Goal: Task Accomplishment & Management: Use online tool/utility

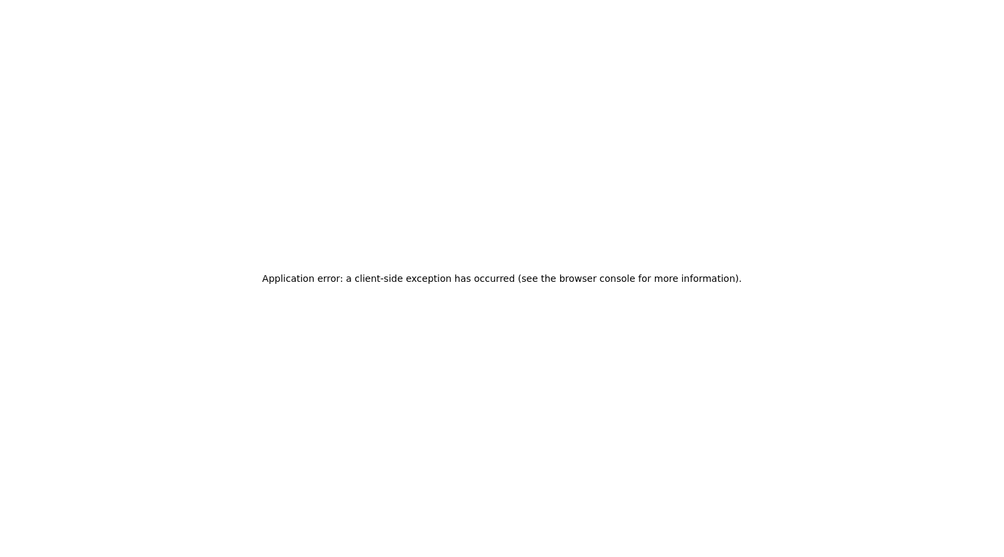
click at [829, 228] on div "Application error: a client-side exception has occurred (see the browser consol…" at bounding box center [502, 278] width 1004 height 557
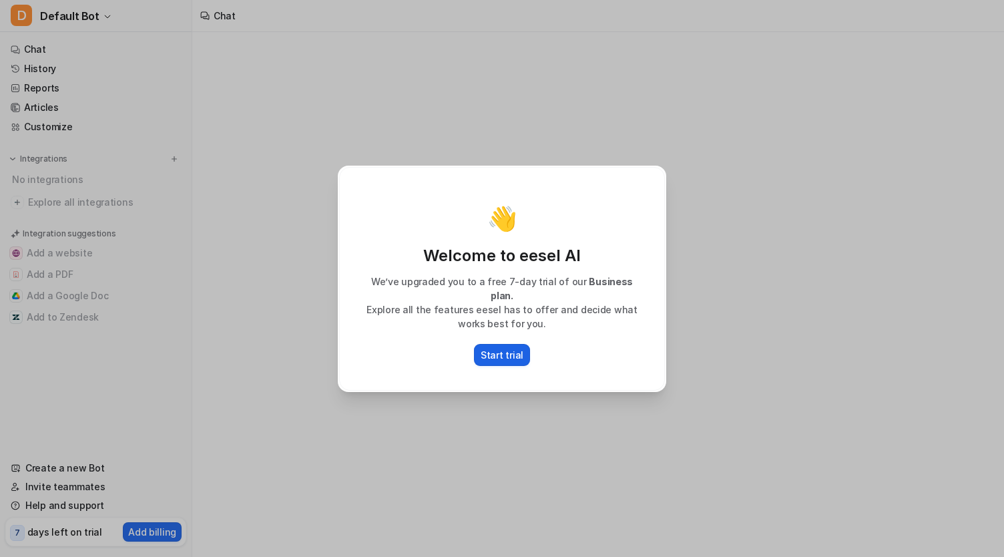
click at [497, 348] on p "Start trial" at bounding box center [502, 355] width 43 height 14
